Goal: Navigation & Orientation: Find specific page/section

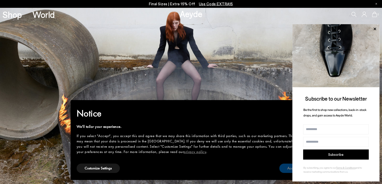
click at [286, 166] on button "Accept" at bounding box center [293, 167] width 26 height 9
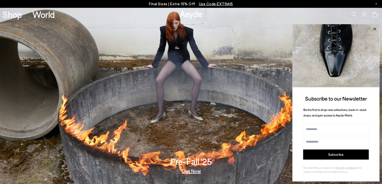
click at [376, 28] on icon at bounding box center [375, 29] width 7 height 7
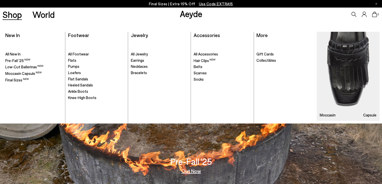
click at [17, 14] on link "Shop" at bounding box center [12, 14] width 19 height 9
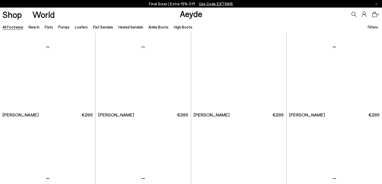
scroll to position [981, 0]
